Goal: Navigation & Orientation: Find specific page/section

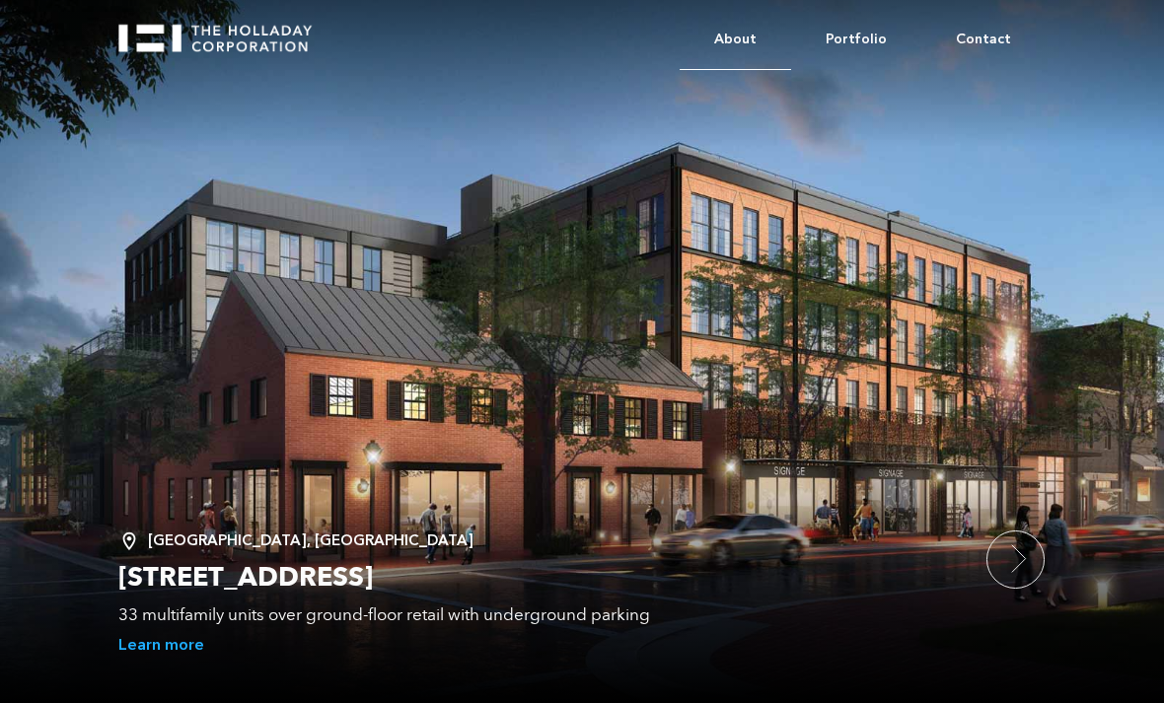
click at [748, 42] on link "About" at bounding box center [735, 40] width 111 height 60
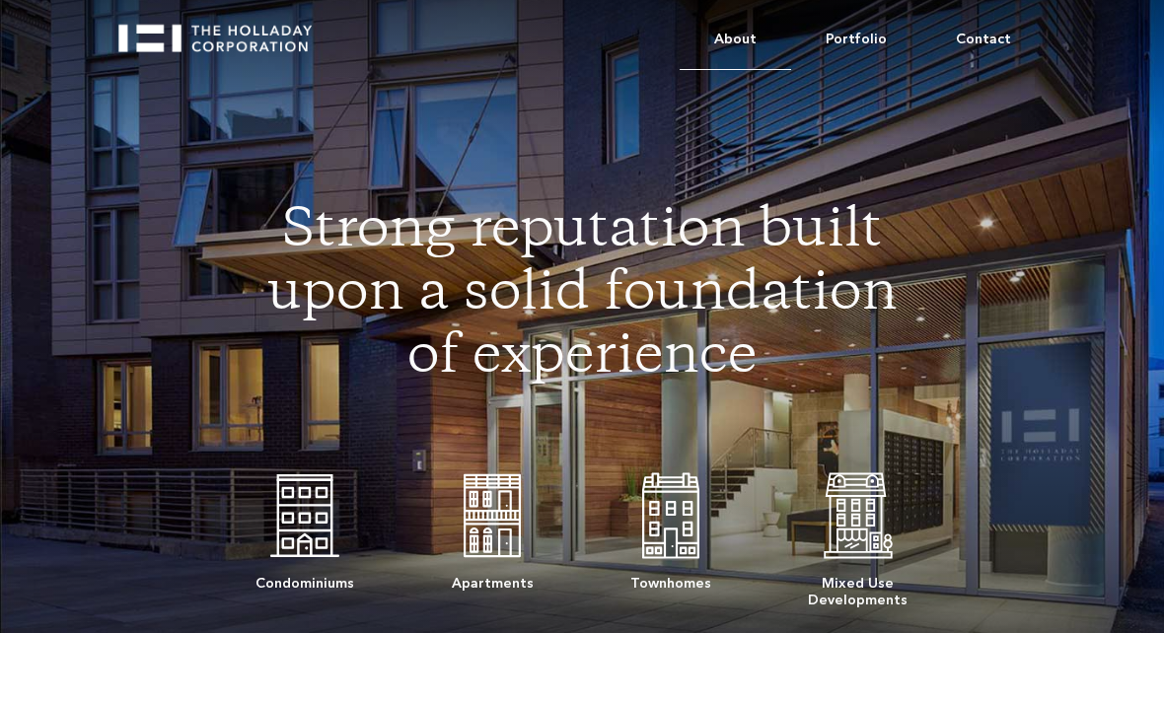
click at [747, 31] on link "About" at bounding box center [735, 40] width 111 height 60
click at [870, 37] on link "Portfolio" at bounding box center [856, 40] width 130 height 60
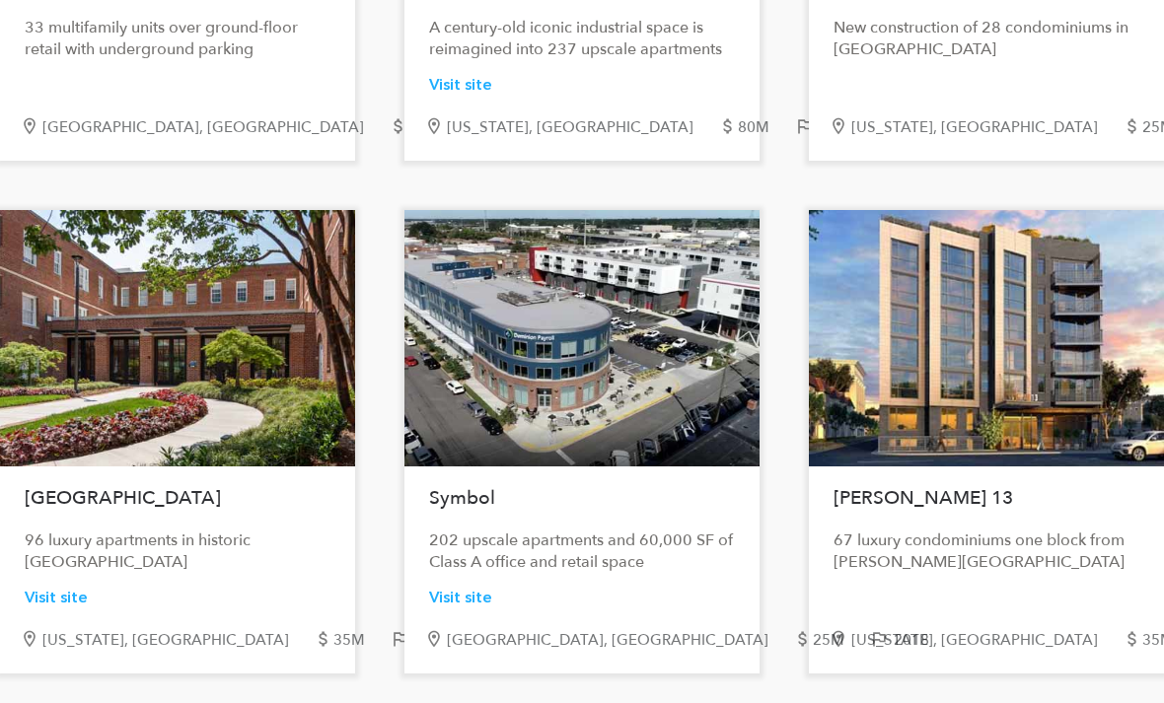
scroll to position [1097, 0]
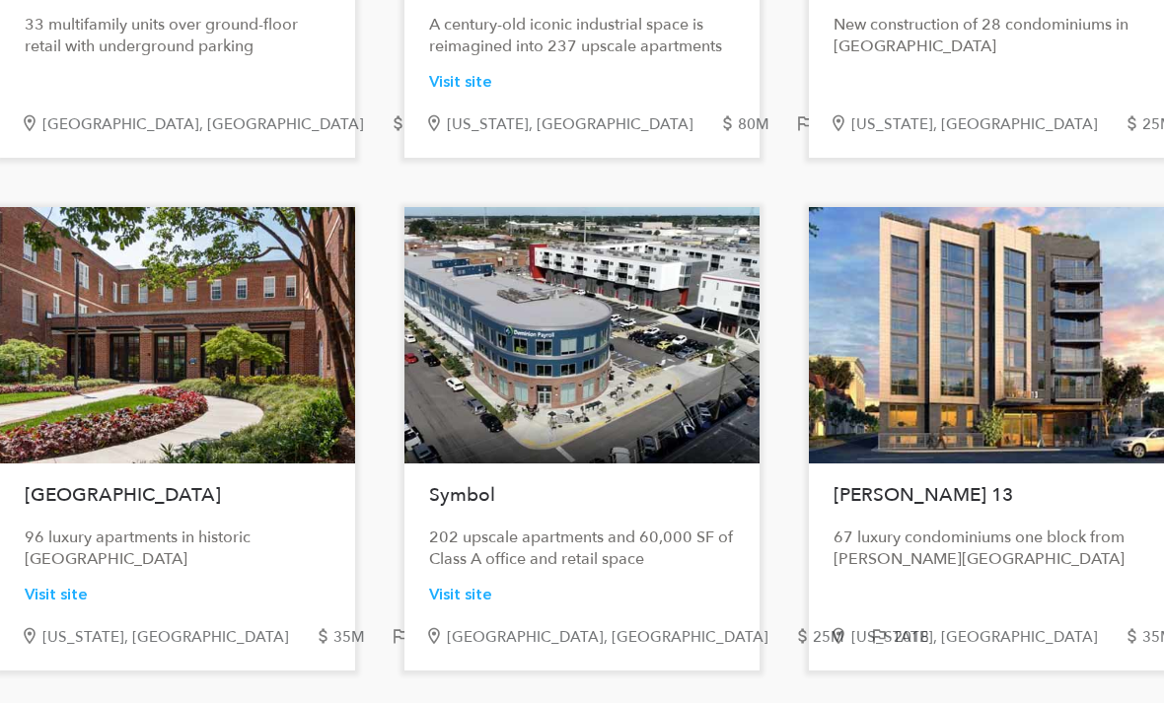
click at [1038, 570] on div "67 luxury condominiums one block from Logan Circle" at bounding box center [986, 548] width 306 height 43
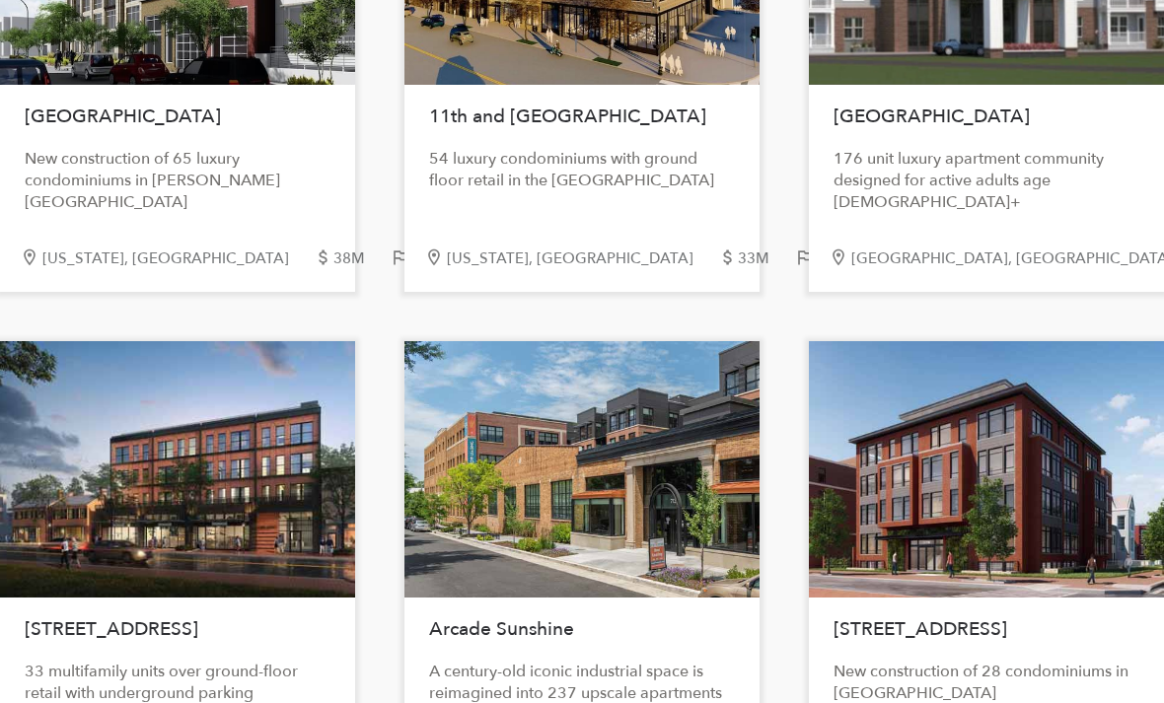
scroll to position [0, 0]
